Goal: Task Accomplishment & Management: Manage account settings

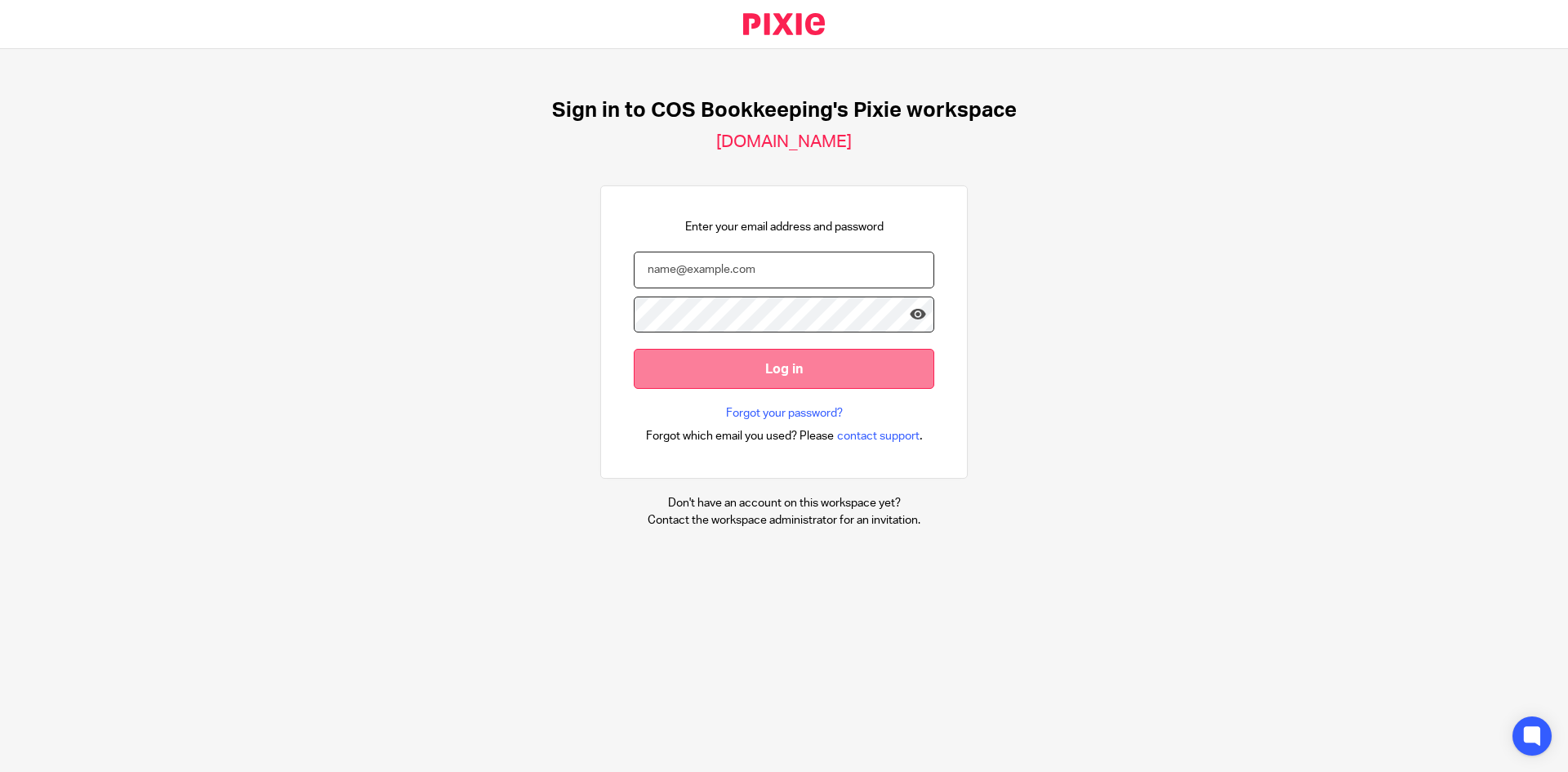
type input "linda.parker@cosbookkeeping.co.uk"
click at [744, 372] on input "Log in" at bounding box center [784, 369] width 300 height 40
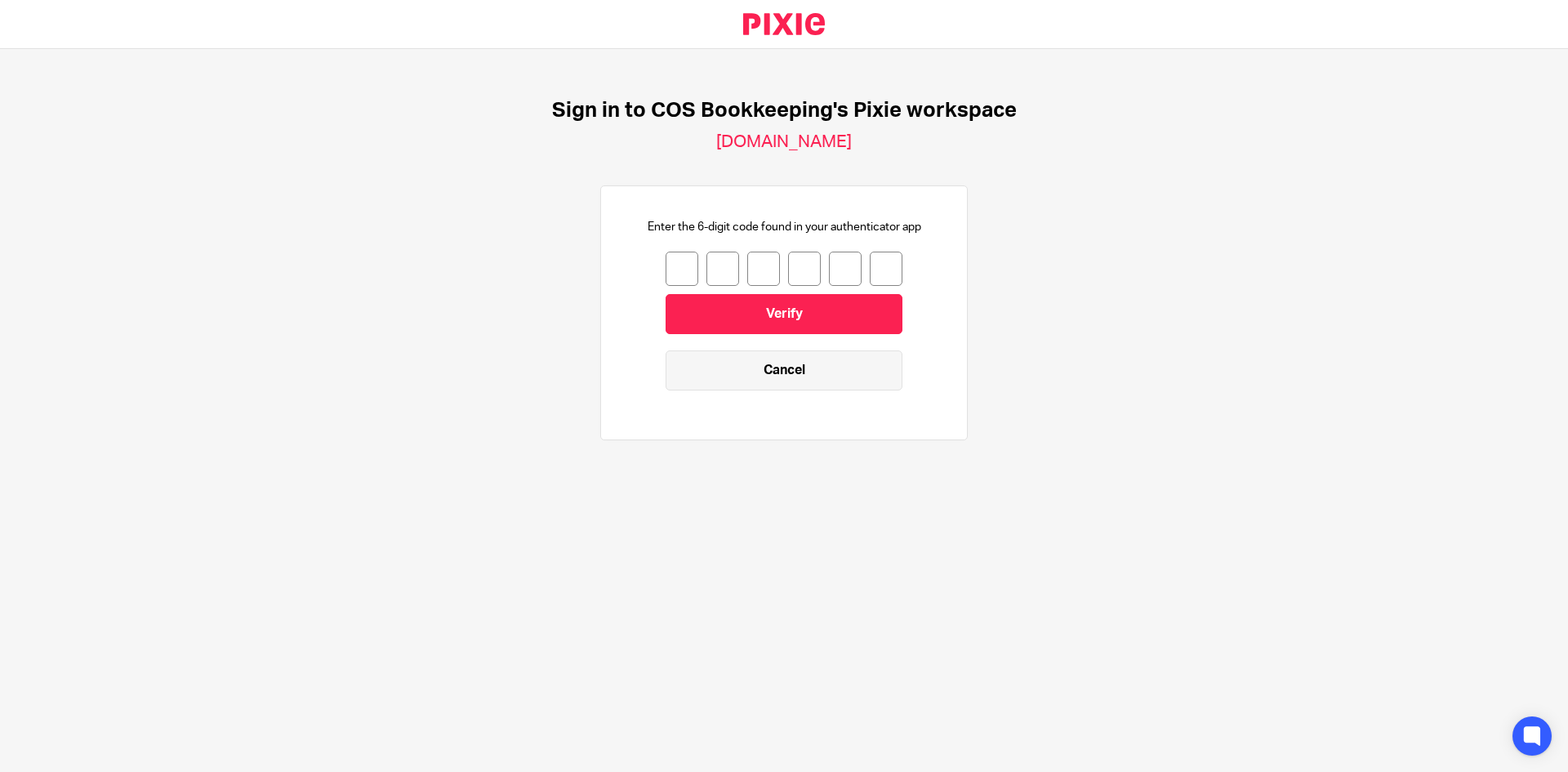
click at [775, 369] on link "Cancel" at bounding box center [784, 370] width 237 height 40
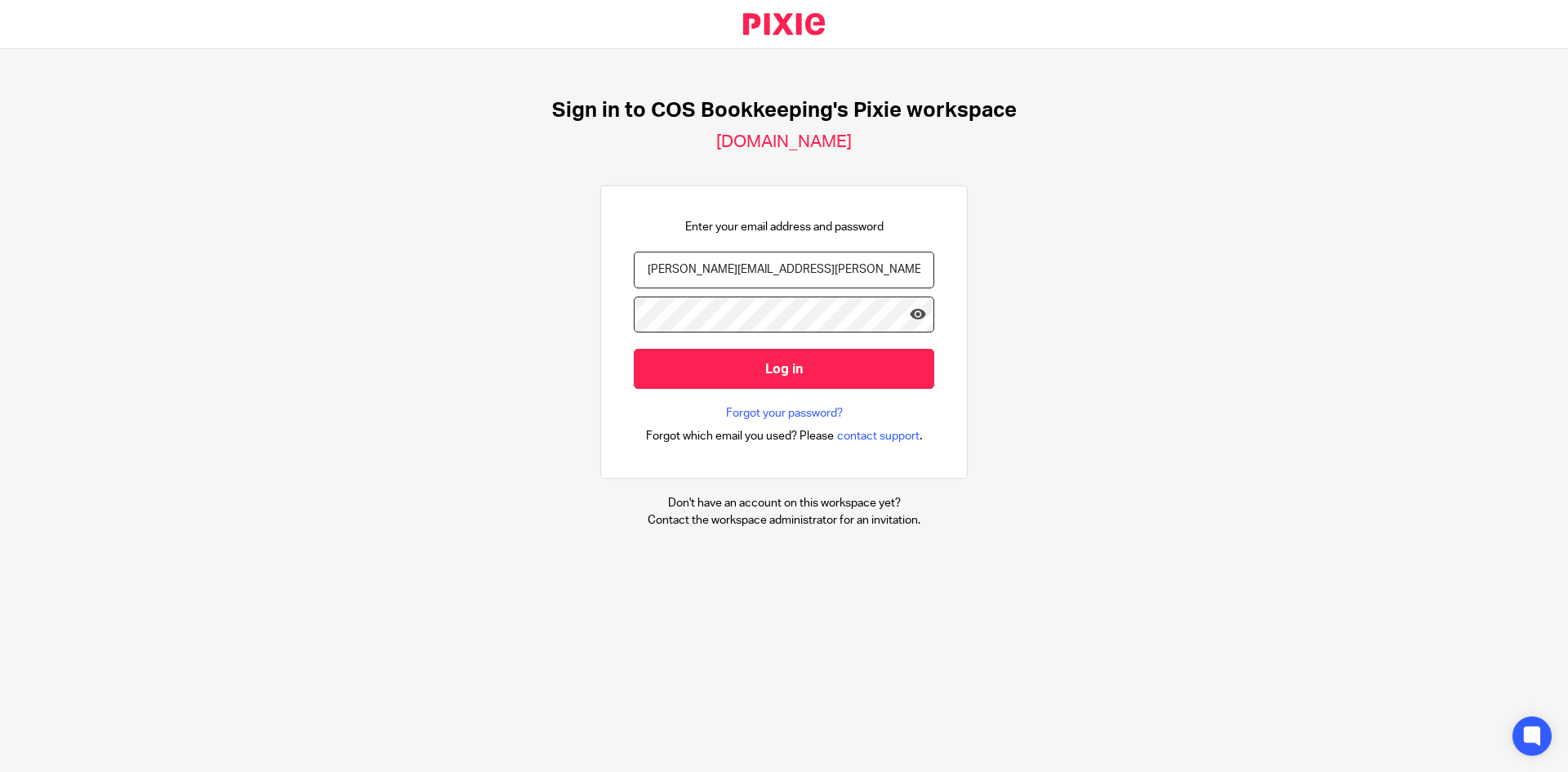
click at [816, 278] on input "linda.parker@cosbookkeeping.co.uk" at bounding box center [784, 270] width 300 height 37
type input "payroll@cosbookkeeping.co.uk"
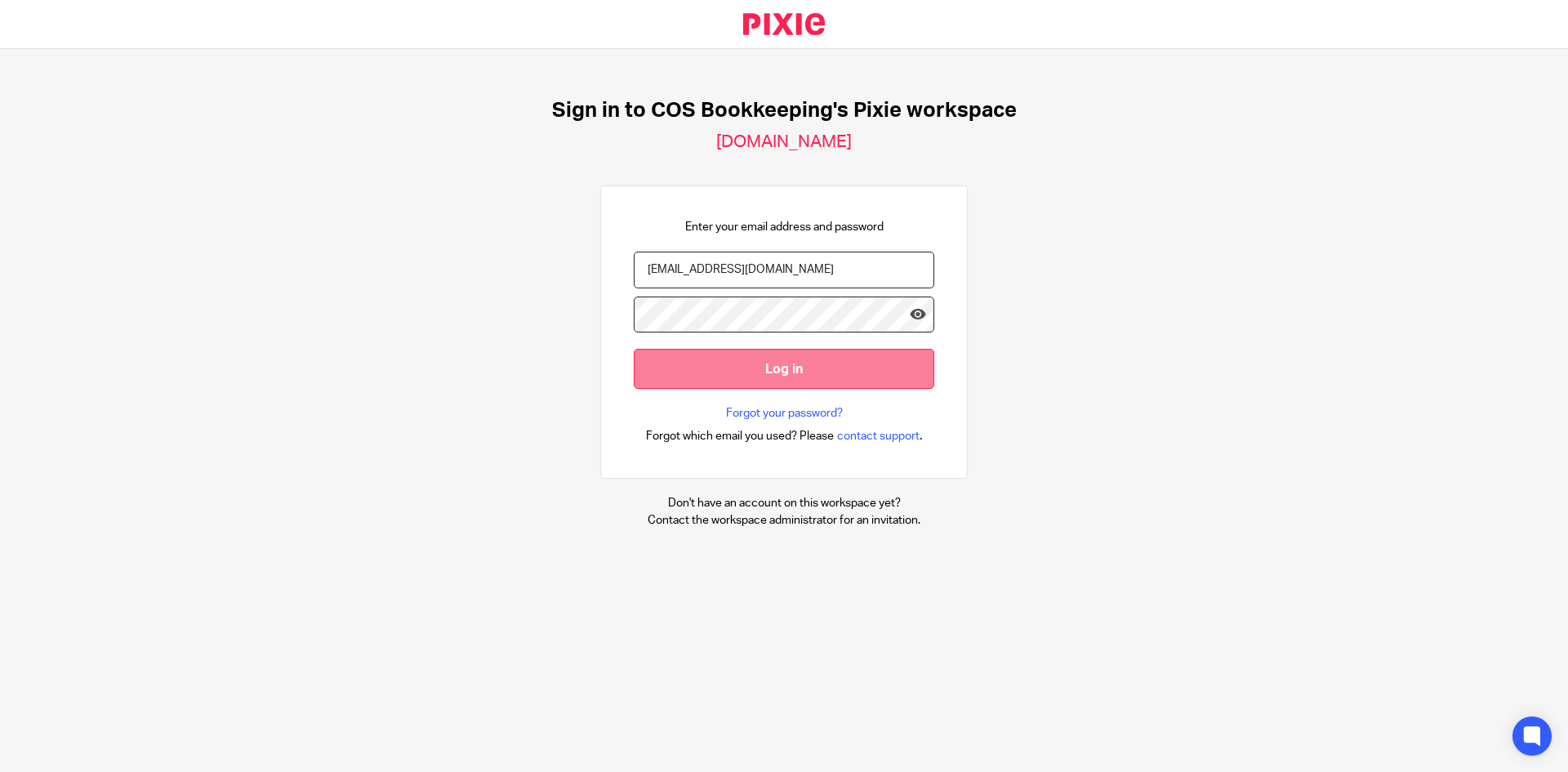
click at [731, 376] on input "Log in" at bounding box center [784, 369] width 300 height 40
